Goal: Information Seeking & Learning: Check status

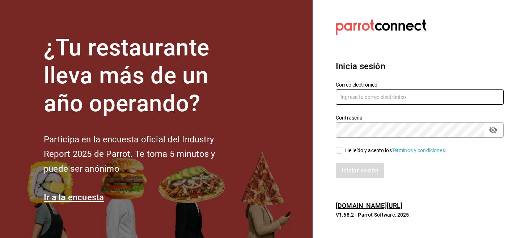
type input "[PERSON_NAME][EMAIL_ADDRESS][DOMAIN_NAME]"
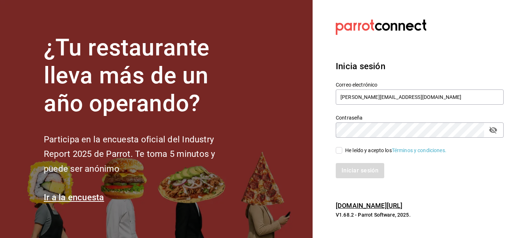
click at [363, 150] on div "He leído y acepto los Términos y condiciones." at bounding box center [395, 151] width 101 height 8
click at [342, 150] on input "He leído y acepto los Términos y condiciones." at bounding box center [339, 150] width 7 height 7
checkbox input "true"
click at [362, 166] on button "Iniciar sesión" at bounding box center [360, 170] width 49 height 15
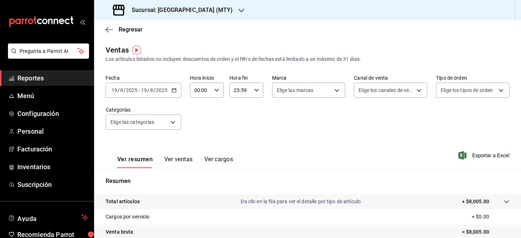
click at [115, 90] on input "19" at bounding box center [114, 90] width 7 height 6
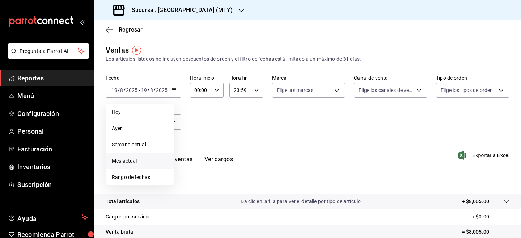
click at [137, 157] on li "Mes actual" at bounding box center [140, 161] width 68 height 16
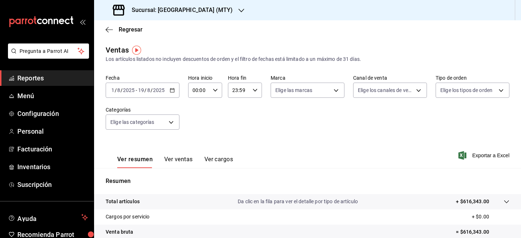
click at [227, 13] on div "Sucursal: Taqueria Poniente (MTY)" at bounding box center [173, 10] width 147 height 20
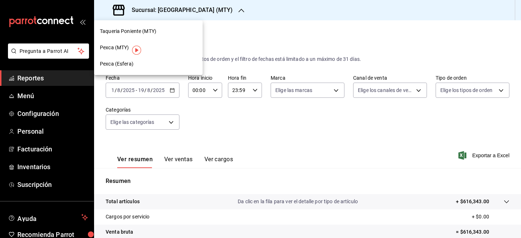
click at [175, 47] on div "Pexca (MTY)" at bounding box center [148, 48] width 97 height 8
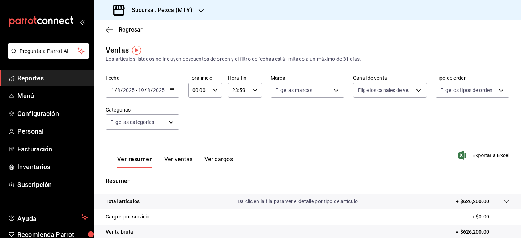
click at [129, 48] on div "Ventas Los artículos listados no incluyen descuentos de orden y el filtro de fe…" at bounding box center [308, 54] width 404 height 18
click at [140, 53] on img "button" at bounding box center [136, 50] width 9 height 9
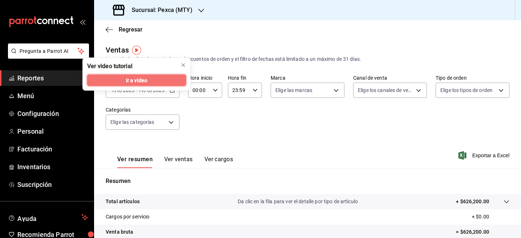
click at [145, 81] on span "Ir a video" at bounding box center [136, 80] width 21 height 8
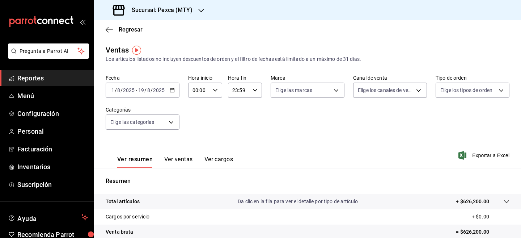
click at [176, 92] on div "2025-08-01 1 / 8 / 2025 - 2025-08-19 19 / 8 / 2025" at bounding box center [143, 90] width 74 height 15
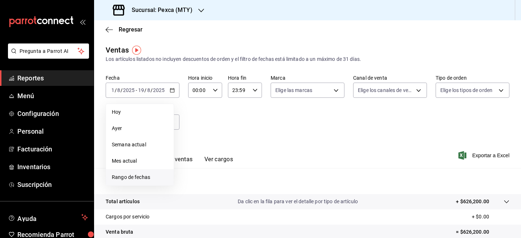
click at [142, 177] on span "Rango de fechas" at bounding box center [140, 177] width 56 height 8
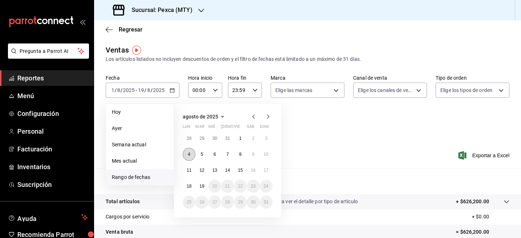
click at [188, 155] on abbr "4" at bounding box center [189, 154] width 3 height 5
click at [267, 154] on abbr "10" at bounding box center [266, 154] width 5 height 5
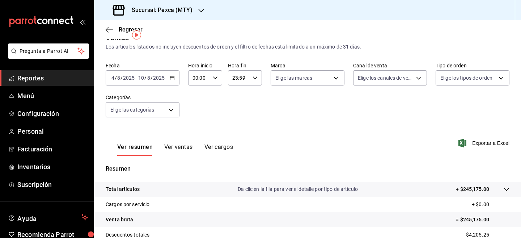
scroll to position [15, 0]
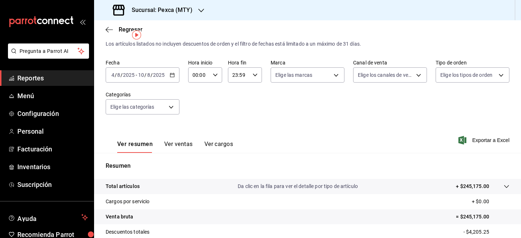
click at [185, 141] on button "Ver ventas" at bounding box center [178, 146] width 29 height 12
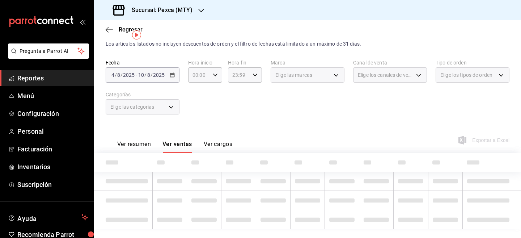
scroll to position [30, 0]
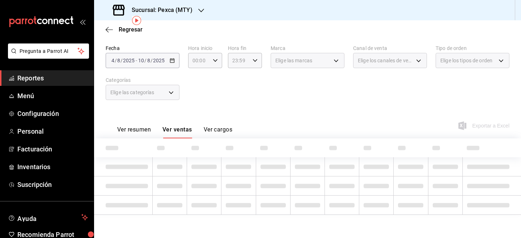
click at [134, 130] on button "Ver resumen" at bounding box center [134, 132] width 34 height 12
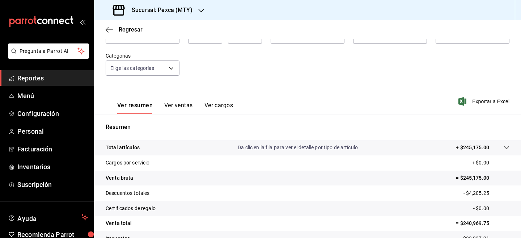
scroll to position [55, 0]
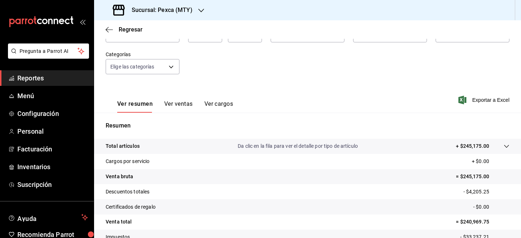
click at [253, 149] on p "Da clic en la fila para ver el detalle por tipo de artículo" at bounding box center [298, 146] width 120 height 8
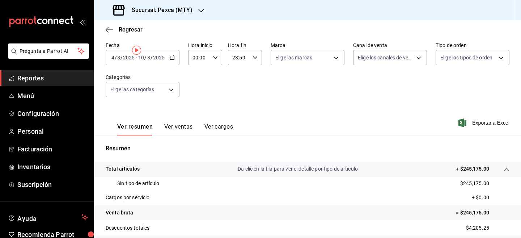
scroll to position [0, 0]
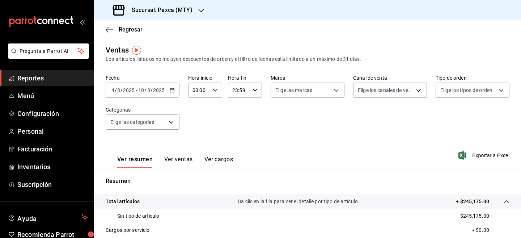
click at [168, 155] on div "Ver resumen Ver ventas Ver cargos" at bounding box center [169, 157] width 127 height 21
click at [168, 162] on button "Ver ventas" at bounding box center [178, 162] width 29 height 12
click at [110, 31] on icon "button" at bounding box center [109, 29] width 7 height 7
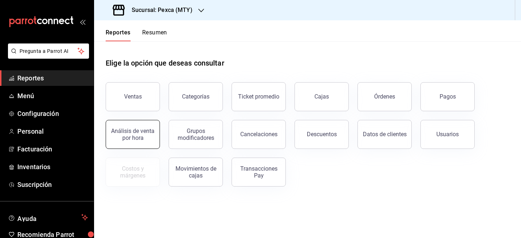
click at [147, 144] on button "Análisis de venta por hora" at bounding box center [133, 134] width 54 height 29
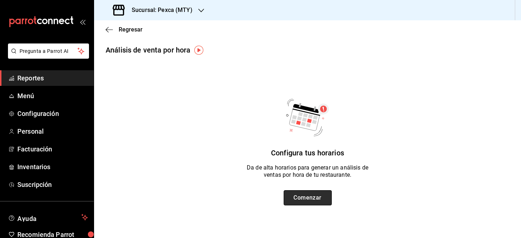
click at [304, 199] on button "Comenzar" at bounding box center [308, 197] width 48 height 15
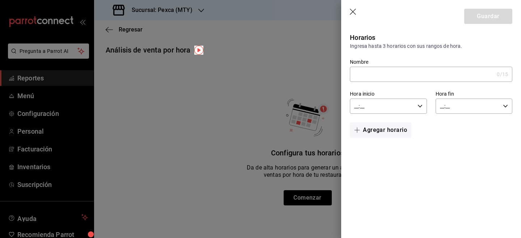
click at [355, 13] on icon "button" at bounding box center [353, 12] width 7 height 7
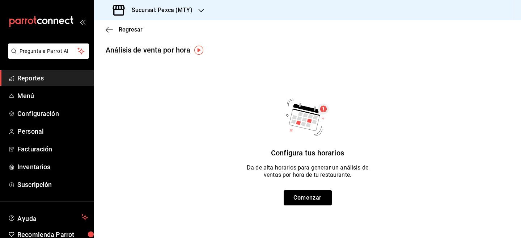
click at [59, 79] on span "Reportes" at bounding box center [52, 78] width 71 height 10
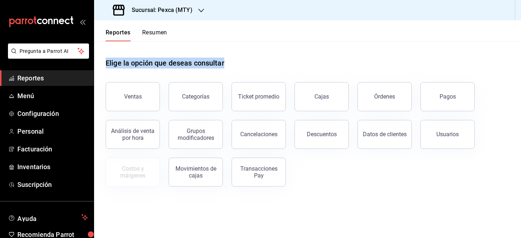
drag, startPoint x: 105, startPoint y: 64, endPoint x: 224, endPoint y: 73, distance: 119.1
click at [224, 74] on div "Elige la opción que deseas consultar Ventas Categorías Ticket promedio Cajas Ór…" at bounding box center [307, 119] width 427 height 157
click at [245, 63] on div "Elige la opción que deseas consultar" at bounding box center [308, 57] width 404 height 32
drag, startPoint x: 106, startPoint y: 65, endPoint x: 263, endPoint y: 70, distance: 157.5
click at [263, 70] on div "Elige la opción que deseas consultar" at bounding box center [308, 57] width 404 height 32
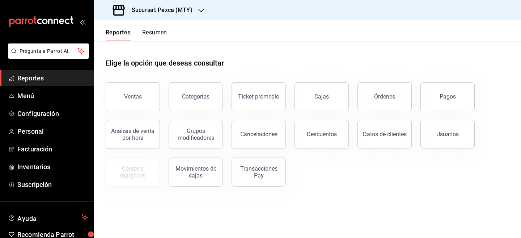
click at [263, 67] on div "Elige la opción que deseas consultar" at bounding box center [308, 57] width 404 height 32
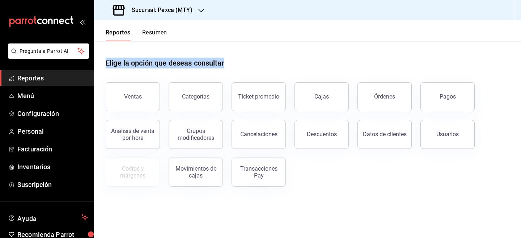
drag, startPoint x: 106, startPoint y: 62, endPoint x: 320, endPoint y: 82, distance: 214.8
click at [318, 78] on div "Elige la opción que deseas consultar Ventas Categorías Ticket promedio Cajas Ór…" at bounding box center [308, 113] width 404 height 145
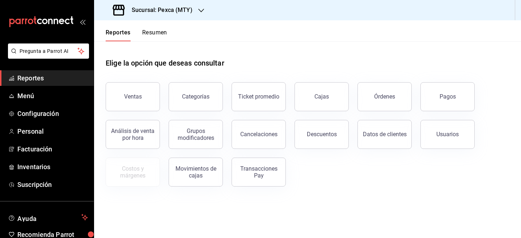
click at [295, 51] on div "Elige la opción que deseas consultar" at bounding box center [308, 57] width 404 height 32
click at [396, 96] on button "Órdenes" at bounding box center [385, 96] width 54 height 29
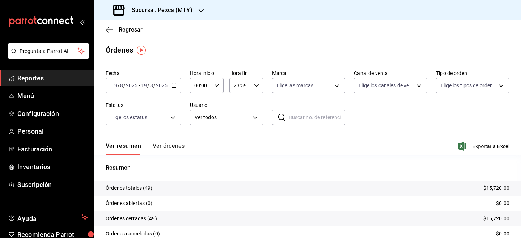
click at [145, 84] on input "19" at bounding box center [144, 86] width 7 height 6
click at [169, 60] on main "Regresar Órdenes Fecha 2025-08-19 19 / 8 / 2025 - 2025-08-19 19 / 8 / 2025 Hora…" at bounding box center [307, 152] width 427 height 264
click at [142, 84] on input "19" at bounding box center [144, 86] width 7 height 6
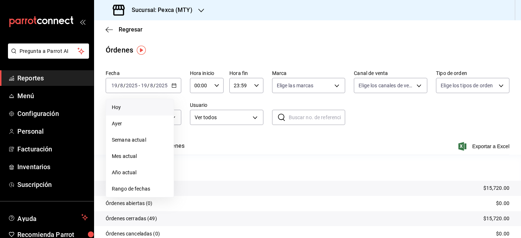
click at [134, 109] on span "Hoy" at bounding box center [140, 107] width 56 height 8
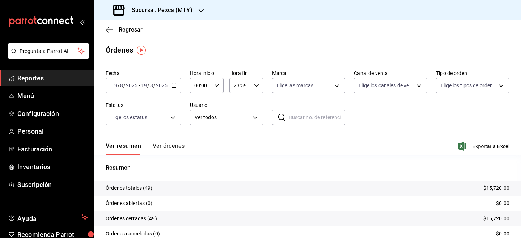
click at [134, 85] on input "2025" at bounding box center [132, 86] width 12 height 6
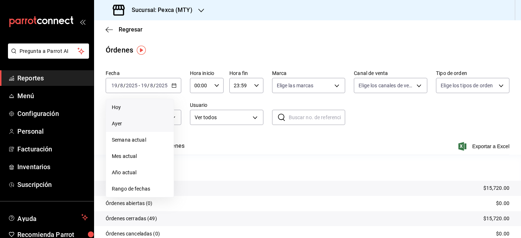
click at [133, 123] on span "Ayer" at bounding box center [140, 124] width 56 height 8
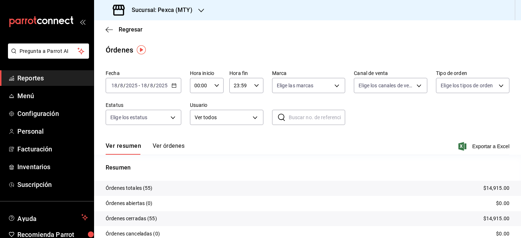
scroll to position [0, 0]
click at [130, 85] on input "2025" at bounding box center [132, 85] width 12 height 6
click at [176, 85] on icon "button" at bounding box center [174, 85] width 5 height 5
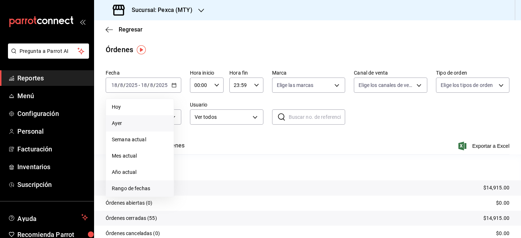
click at [135, 189] on span "Rango de fechas" at bounding box center [140, 189] width 56 height 8
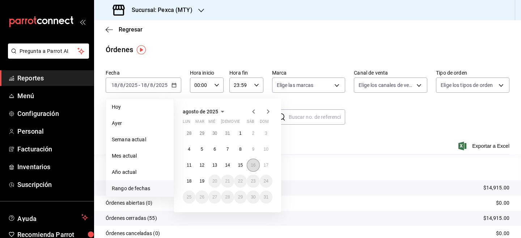
click at [257, 162] on button "16" at bounding box center [253, 164] width 13 height 13
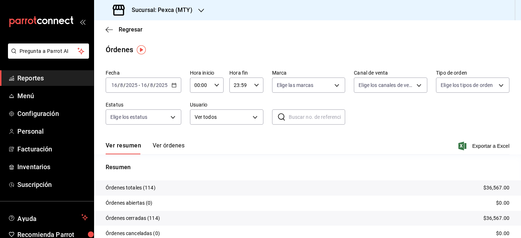
click at [170, 87] on div "2025-08-16 16 / 8 / 2025 - 2025-08-16 16 / 8 / 2025" at bounding box center [144, 84] width 76 height 15
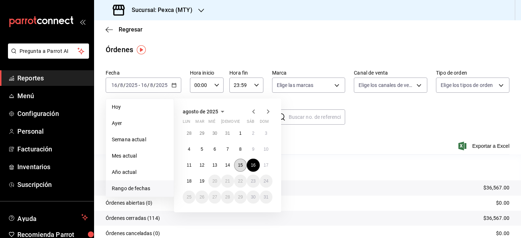
click at [243, 164] on button "15" at bounding box center [240, 164] width 13 height 13
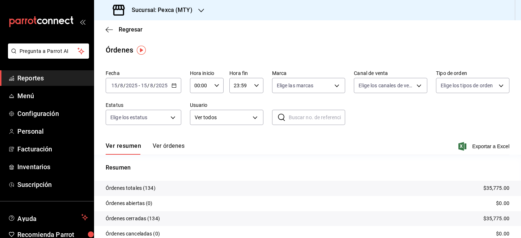
click at [176, 88] on div "2025-08-15 15 / 8 / 2025 - 2025-08-15 15 / 8 / 2025" at bounding box center [144, 85] width 76 height 15
click at [164, 55] on main "Regresar Órdenes Fecha 2025-08-15 15 / 8 / 2025 - 2025-08-15 15 / 8 / 2025 Hora…" at bounding box center [307, 152] width 427 height 264
click at [171, 82] on div "2025-08-15 15 / 8 / 2025 - 2025-08-15 15 / 8 / 2025" at bounding box center [144, 85] width 76 height 15
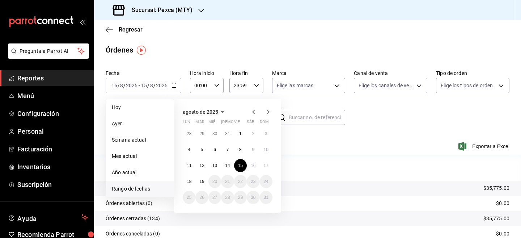
click at [220, 65] on main "Regresar Órdenes Fecha 2025-08-15 15 / 8 / 2025 - 2025-08-15 15 / 8 / 2025 Hoy …" at bounding box center [307, 152] width 427 height 264
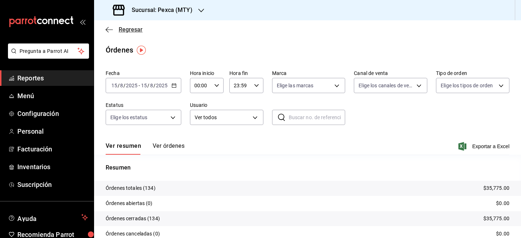
click at [109, 29] on icon "button" at bounding box center [109, 29] width 7 height 7
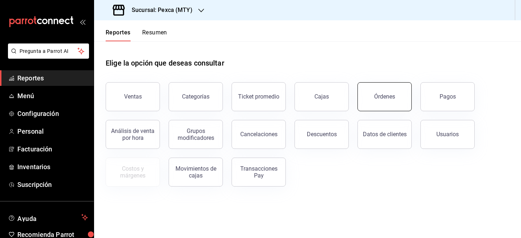
click at [389, 100] on button "Órdenes" at bounding box center [385, 96] width 54 height 29
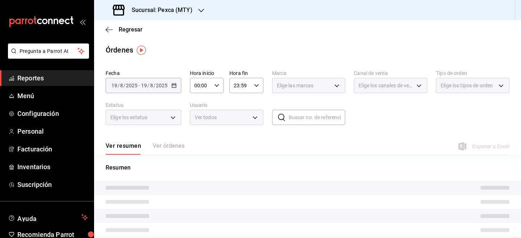
click at [190, 11] on h3 "Sucursal: Pexca (MTY)" at bounding box center [159, 10] width 67 height 9
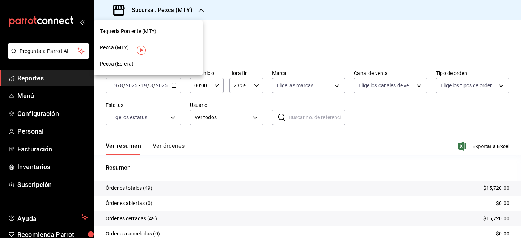
click at [169, 31] on div "Taqueria Poniente (MTY)" at bounding box center [148, 32] width 97 height 8
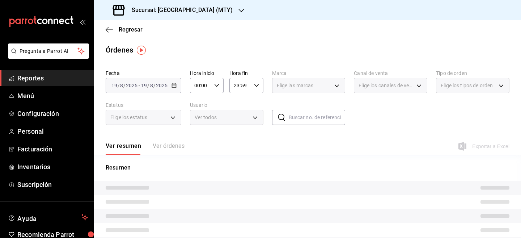
click at [143, 91] on div "2025-08-19 19 / 8 / 2025 - 2025-08-19 19 / 8 / 2025" at bounding box center [144, 85] width 76 height 15
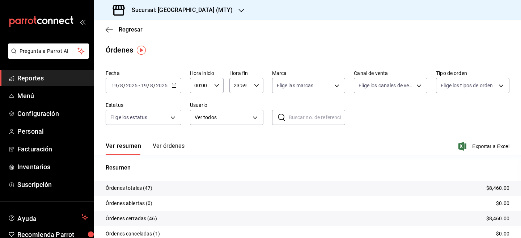
click at [141, 87] on input "19" at bounding box center [144, 86] width 7 height 6
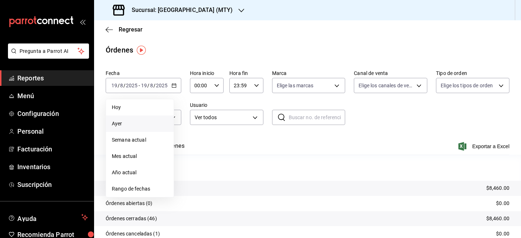
click at [155, 120] on span "Ayer" at bounding box center [140, 124] width 56 height 8
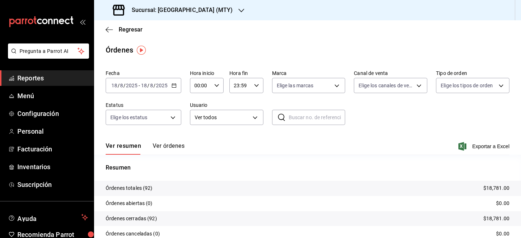
click at [177, 78] on div "2025-08-18 18 / 8 / 2025 - 2025-08-18 18 / 8 / 2025" at bounding box center [144, 85] width 76 height 15
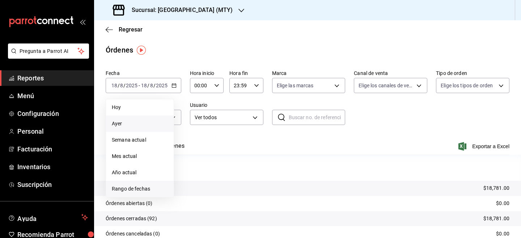
click at [158, 190] on span "Rango de fechas" at bounding box center [140, 189] width 56 height 8
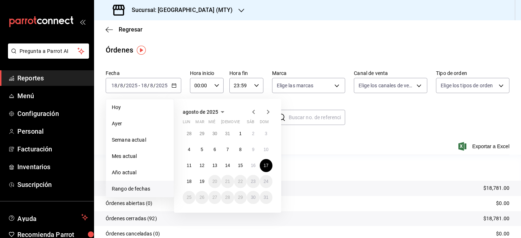
click at [264, 170] on button "17" at bounding box center [266, 165] width 13 height 13
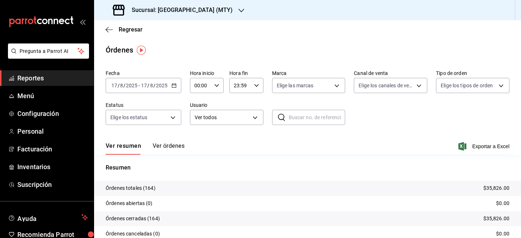
click at [208, 12] on h3 "Sucursal: Taqueria Poniente (MTY)" at bounding box center [179, 10] width 107 height 9
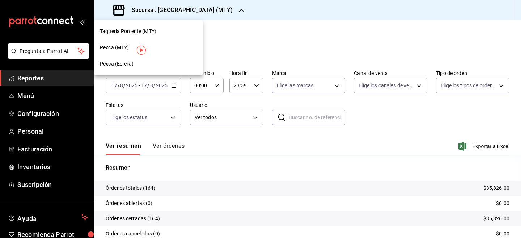
click at [181, 48] on div "Pexca (MTY)" at bounding box center [148, 48] width 97 height 8
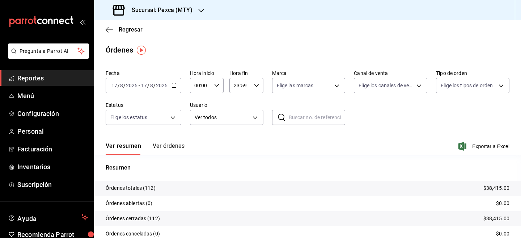
click at [177, 88] on div "2025-08-17 17 / 8 / 2025 - 2025-08-17 17 / 8 / 2025" at bounding box center [144, 85] width 76 height 15
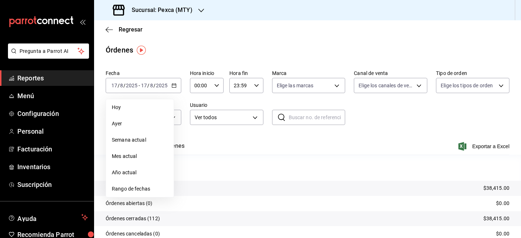
click at [143, 18] on div "Sucursal: Pexca (MTY)" at bounding box center [153, 10] width 107 height 20
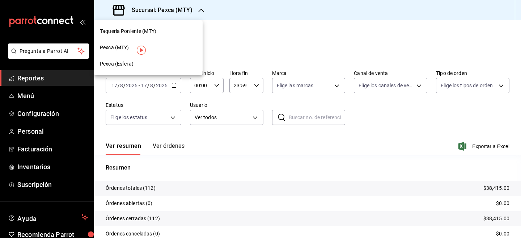
click at [48, 16] on div at bounding box center [260, 119] width 521 height 238
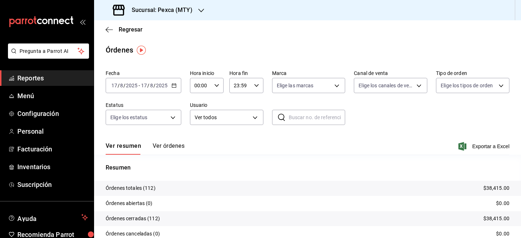
click at [32, 25] on icon "mailbox folders" at bounding box center [41, 21] width 65 height 11
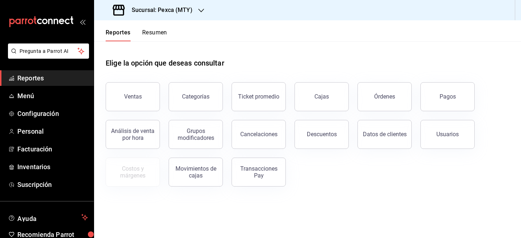
click at [417, 31] on header "Reportes Resumen" at bounding box center [307, 30] width 427 height 21
click at [341, 48] on div "Elige la opción que deseas consultar" at bounding box center [308, 57] width 404 height 32
click at [47, 16] on icon "mailbox folders" at bounding box center [41, 21] width 65 height 11
